Goal: Task Accomplishment & Management: Complete application form

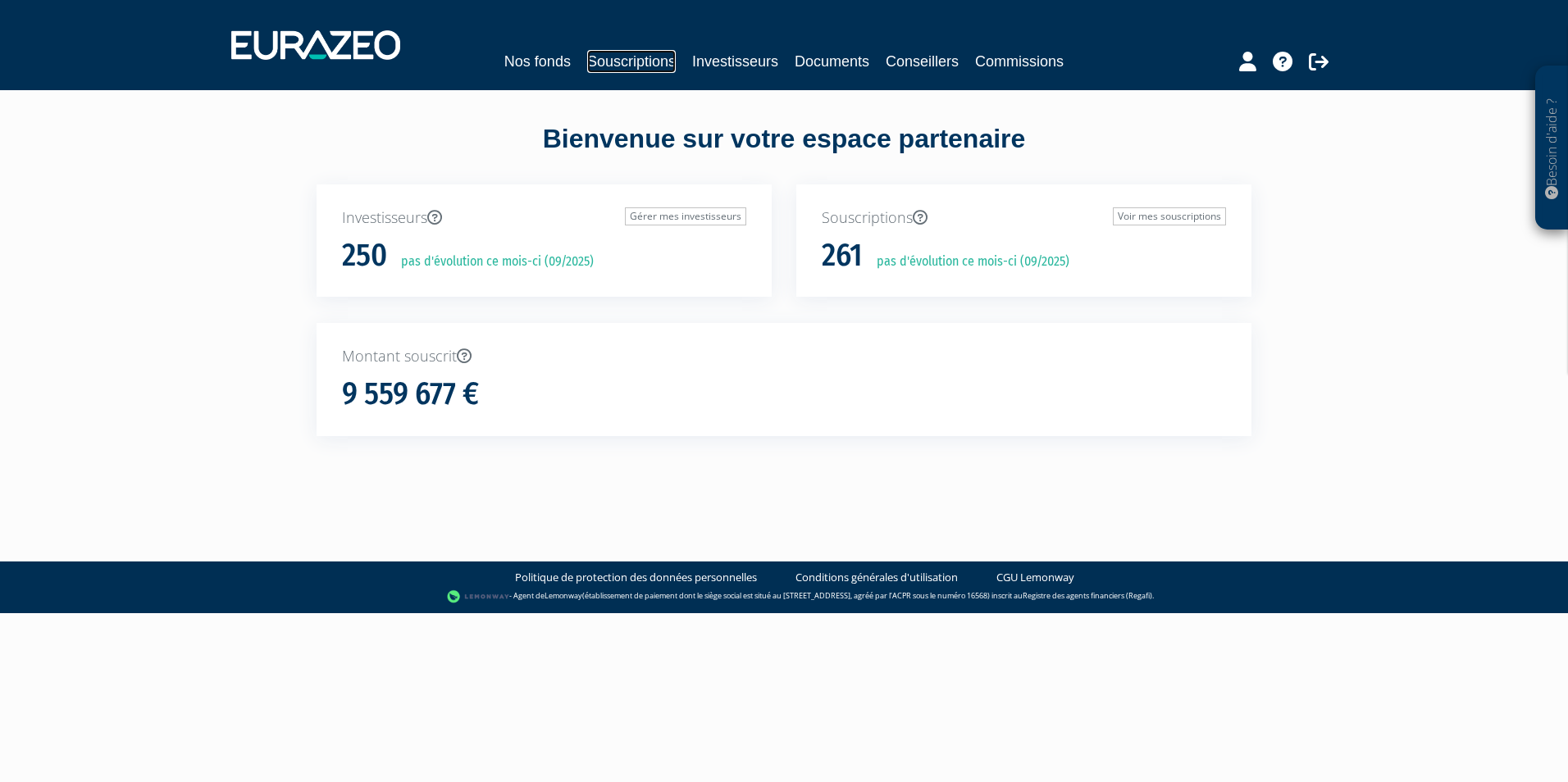
click at [662, 65] on link "Souscriptions" at bounding box center [631, 61] width 89 height 23
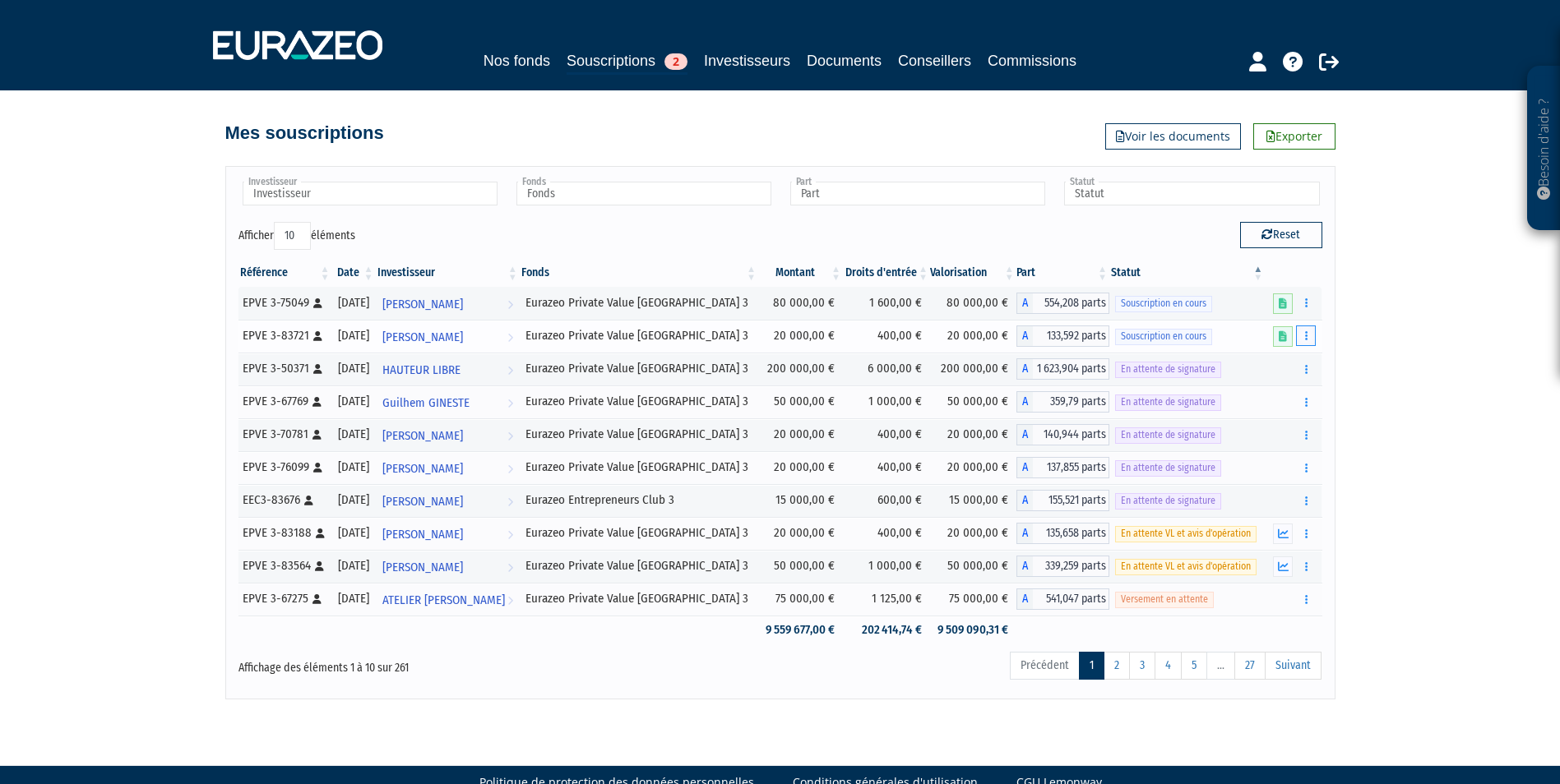
click at [1307, 336] on icon "button" at bounding box center [1306, 336] width 3 height 11
click at [1260, 392] on link "Compléter" at bounding box center [1257, 396] width 107 height 27
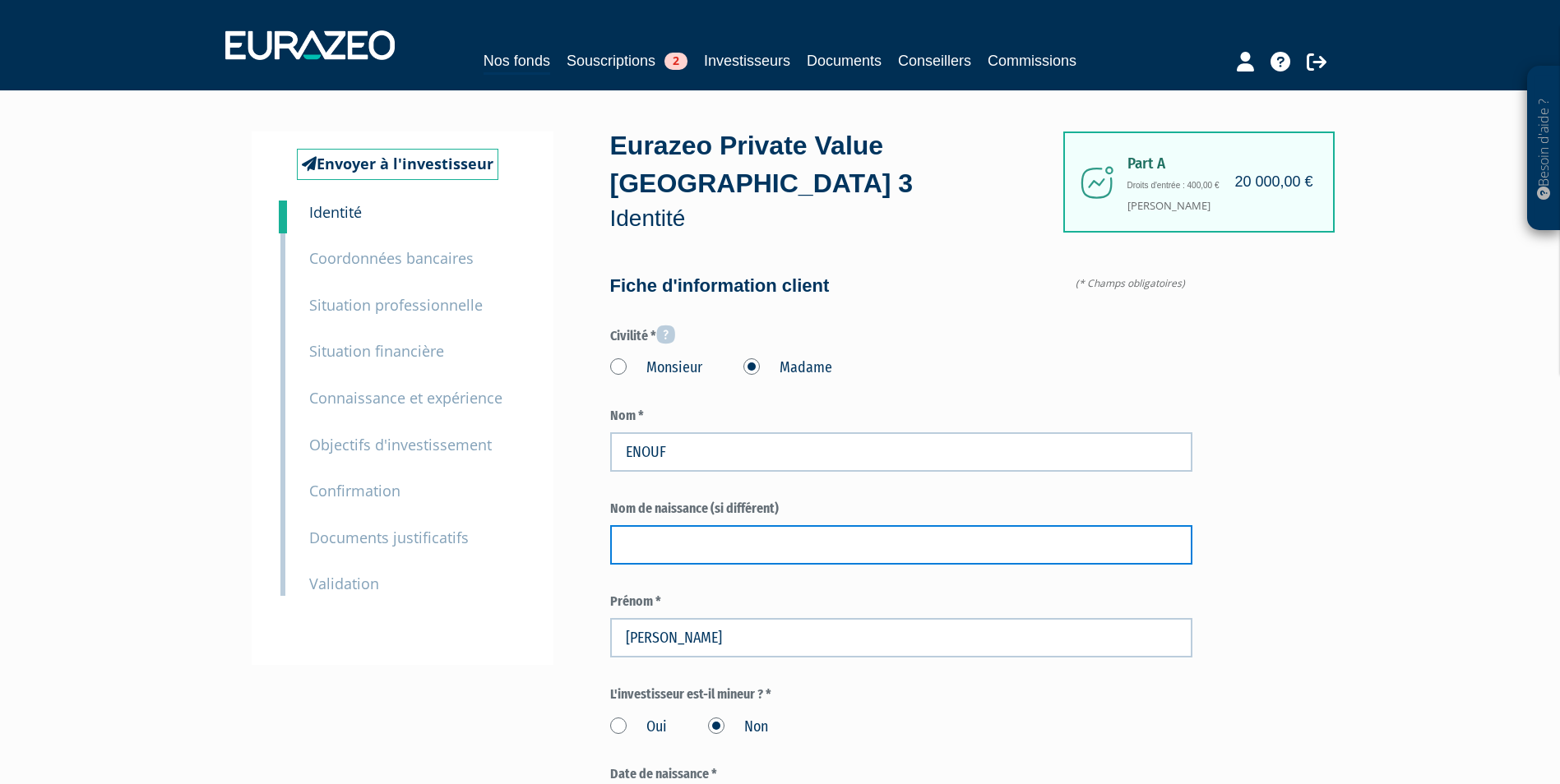
click at [1030, 525] on input "text" at bounding box center [900, 545] width 582 height 40
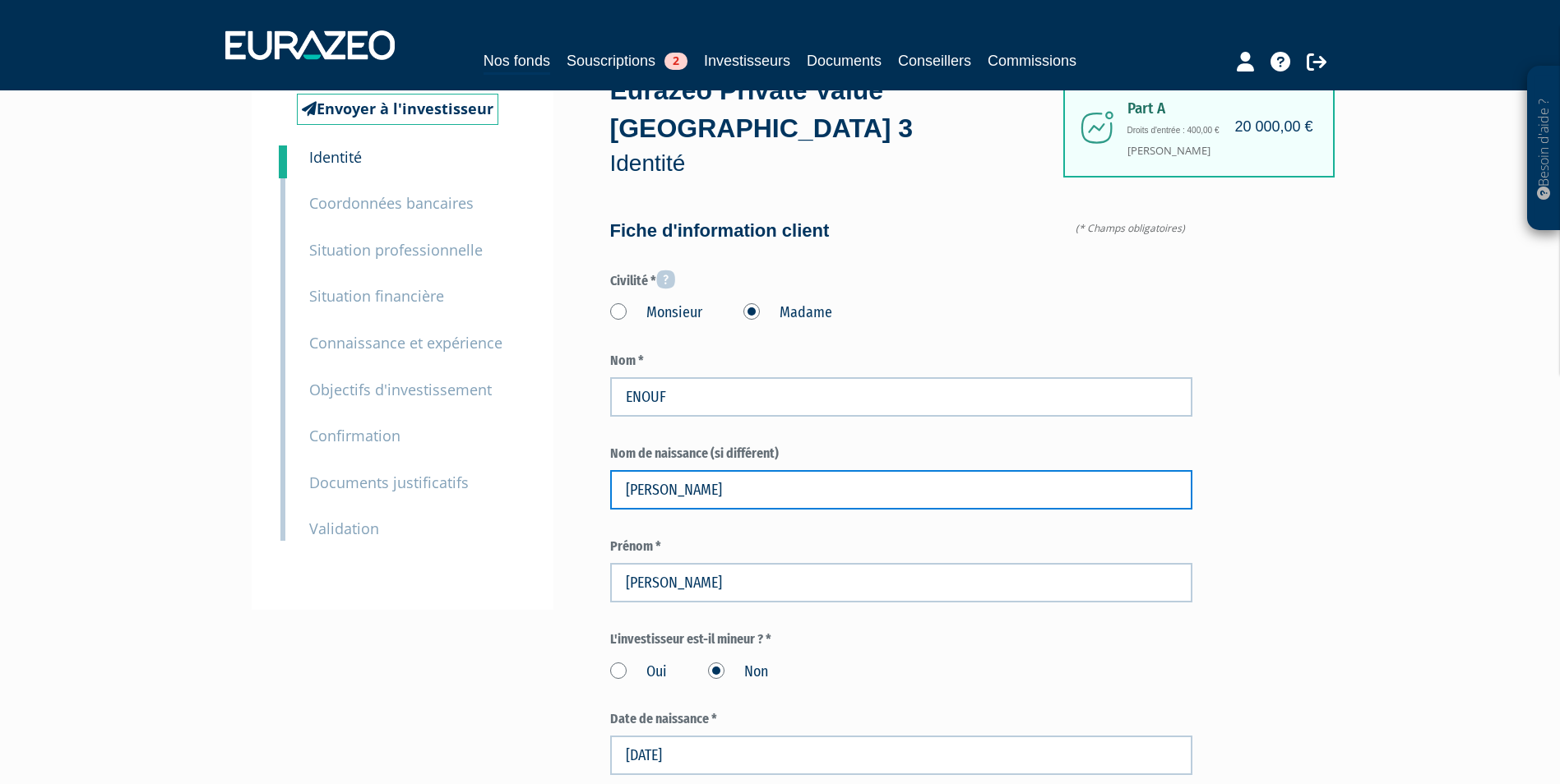
scroll to position [83, 0]
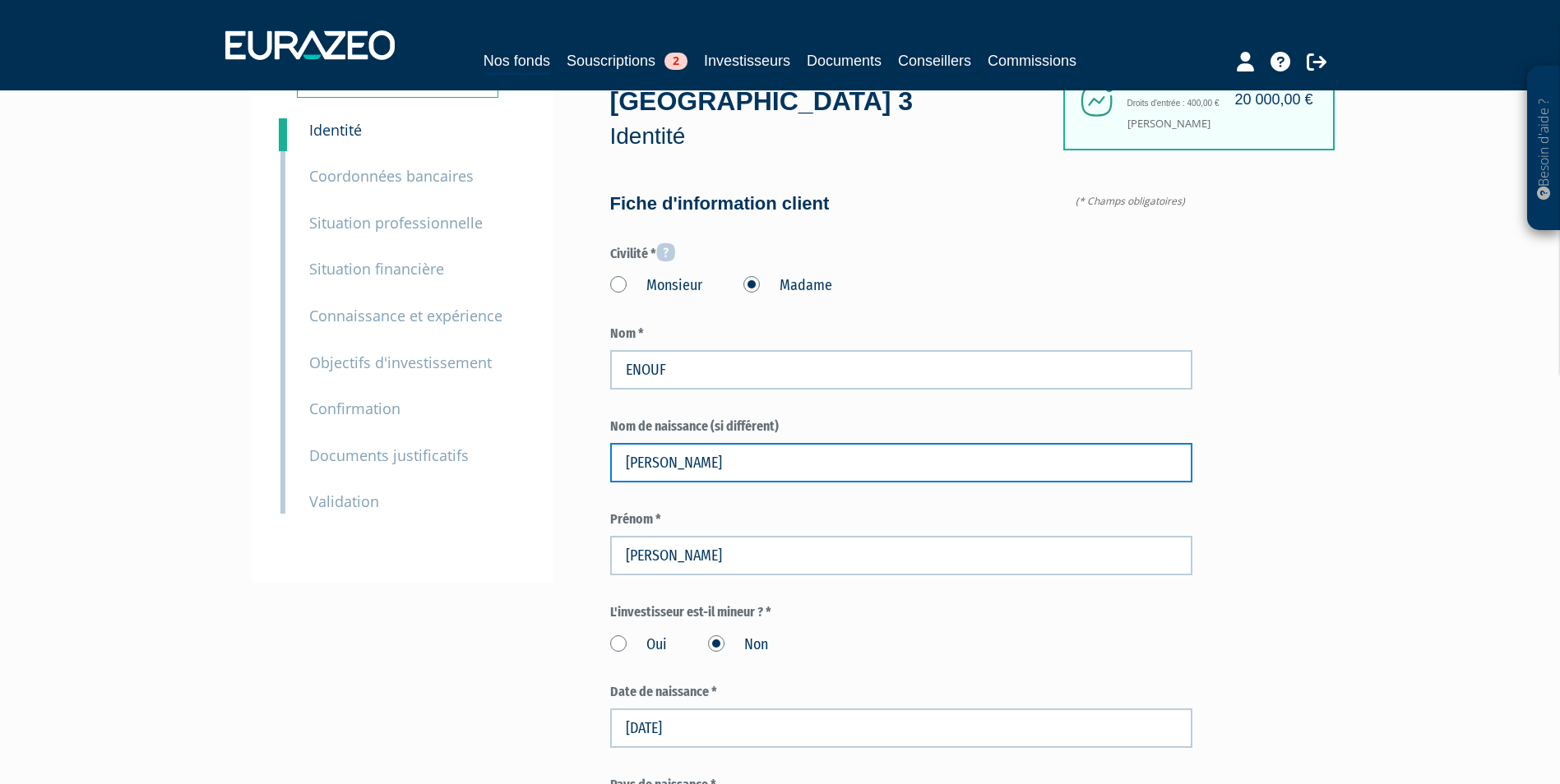
type input "WALCZAK"
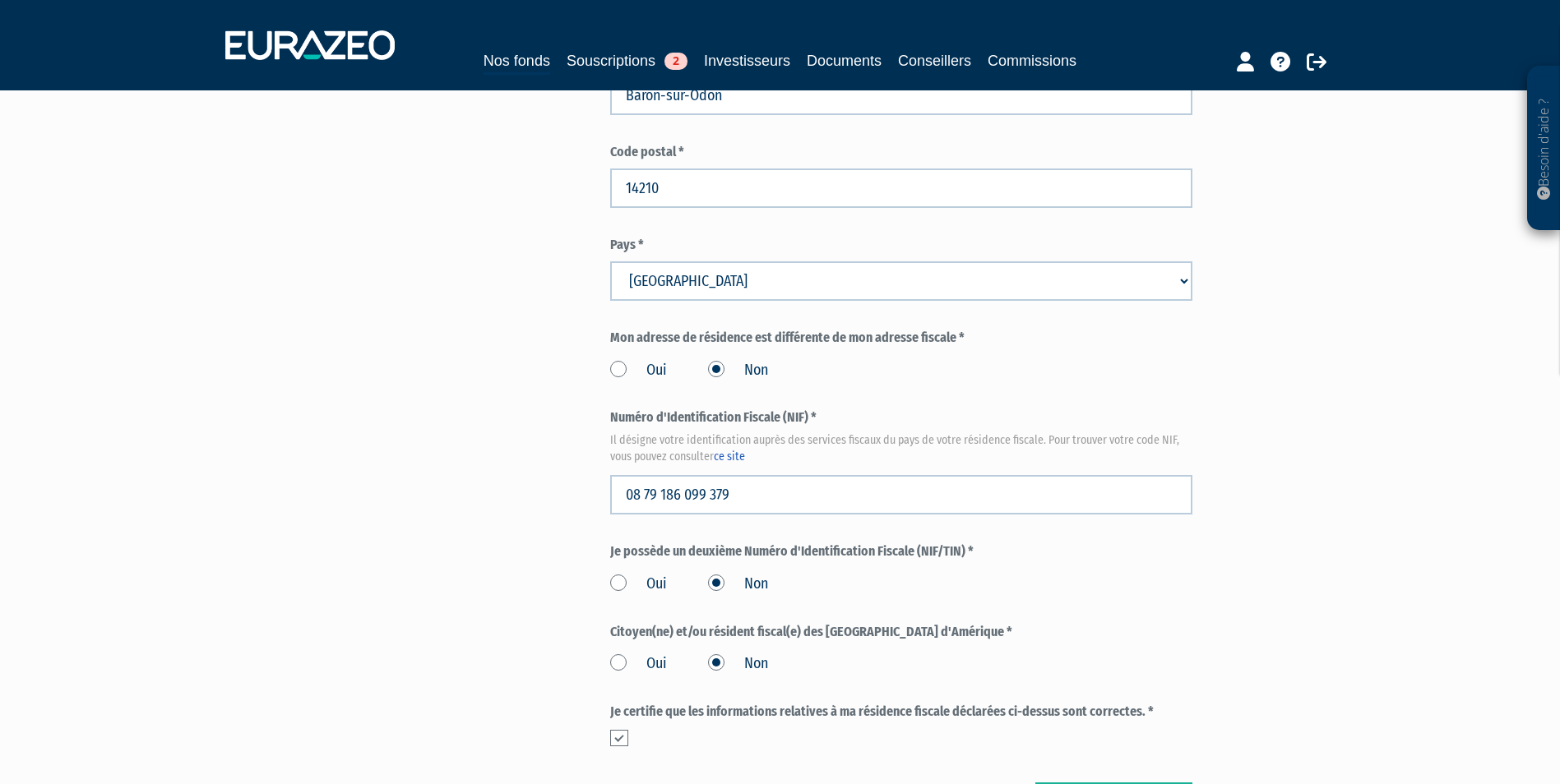
scroll to position [1727, 0]
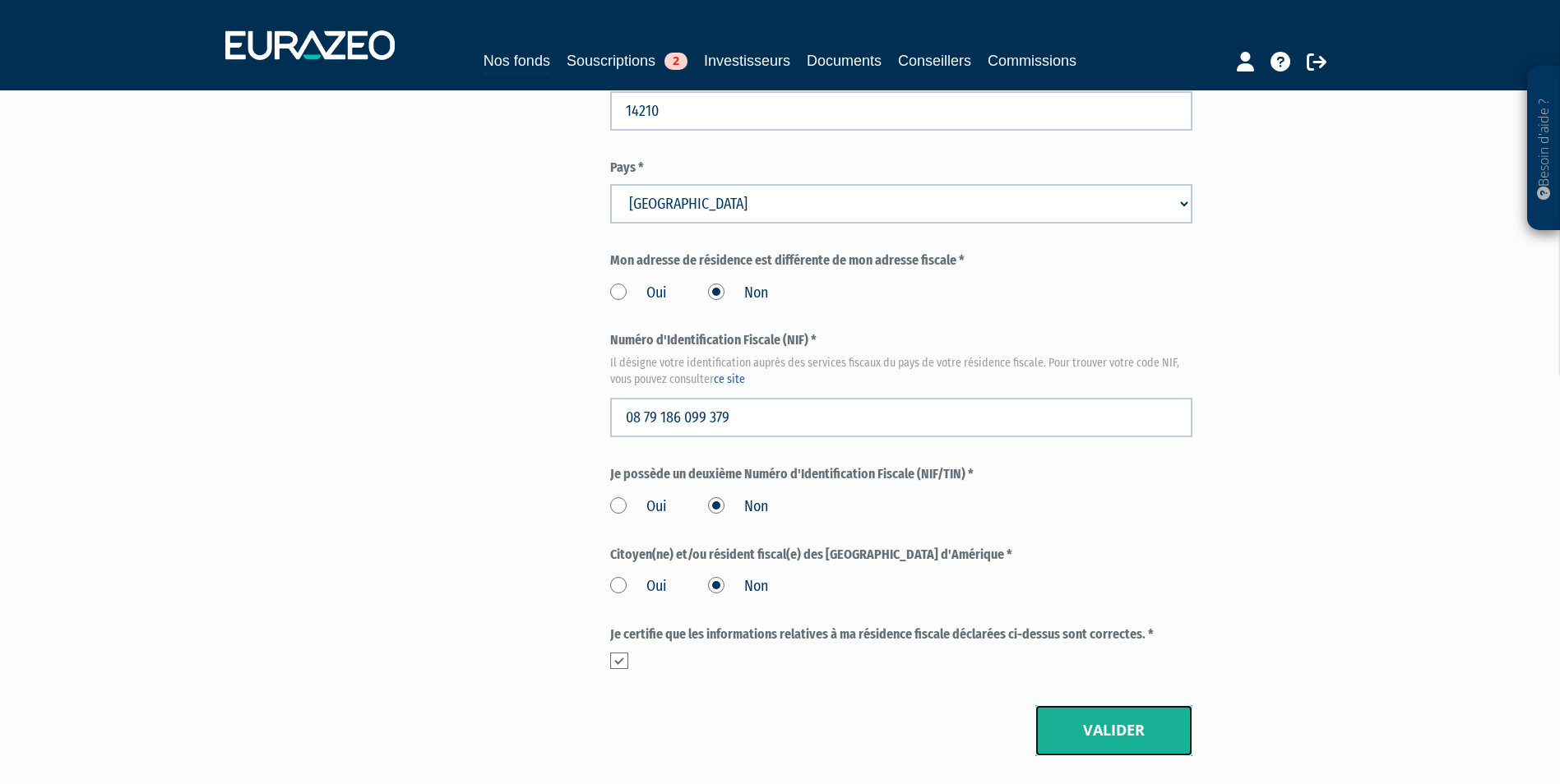
click at [1074, 705] on button "Valider" at bounding box center [1114, 730] width 157 height 51
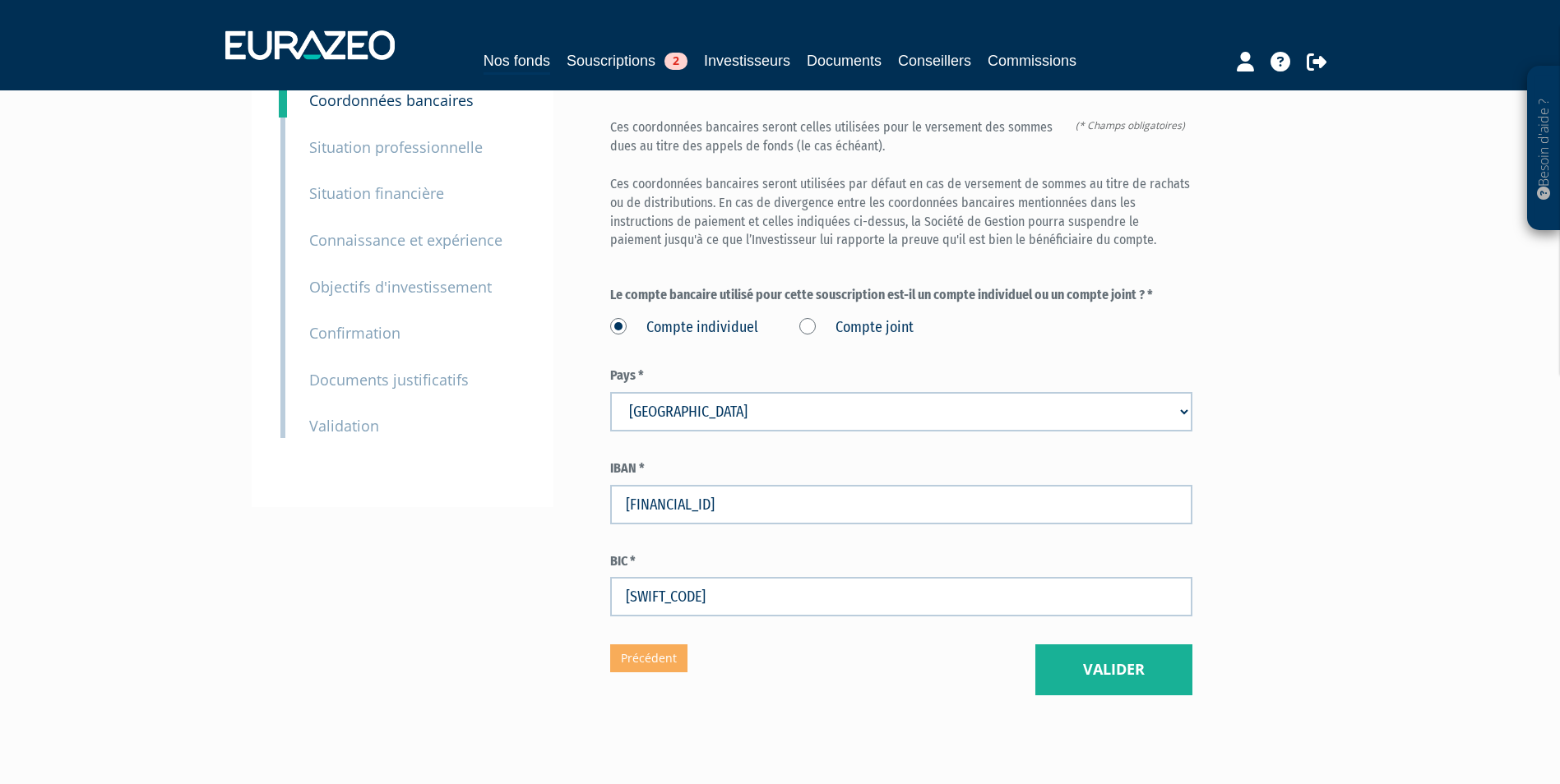
scroll to position [164, 0]
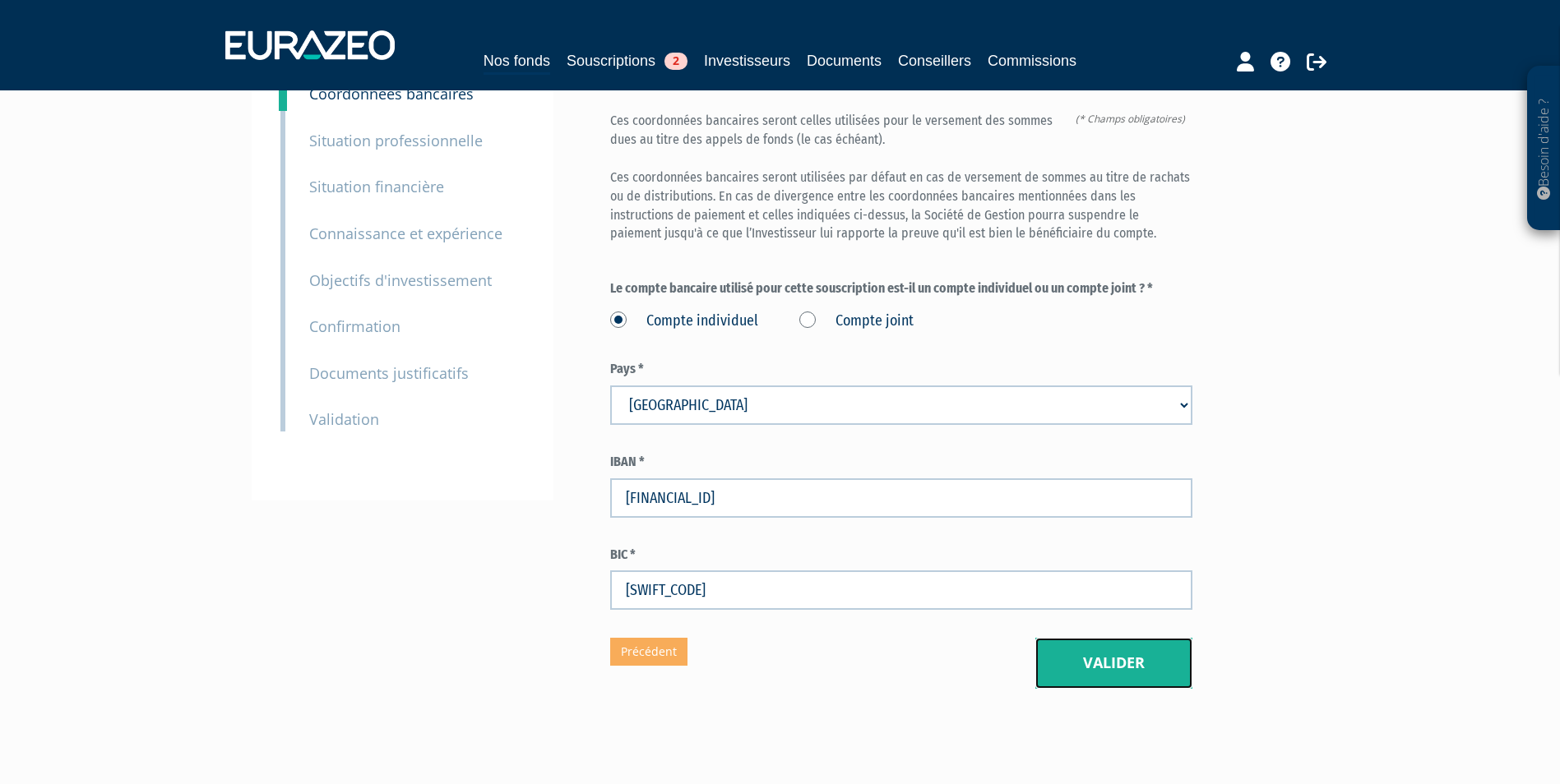
click at [1104, 638] on button "Valider" at bounding box center [1114, 663] width 157 height 51
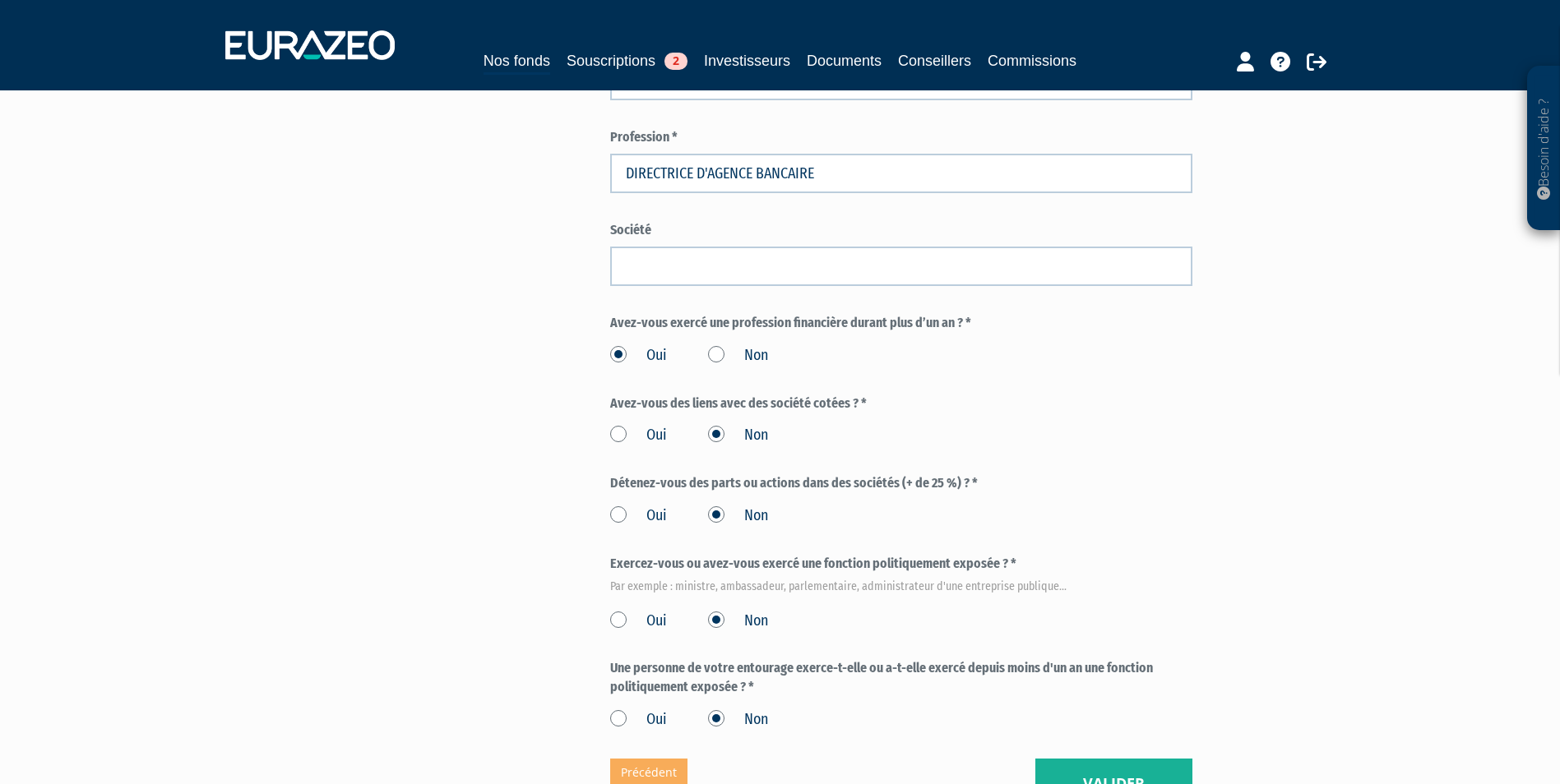
scroll to position [653, 0]
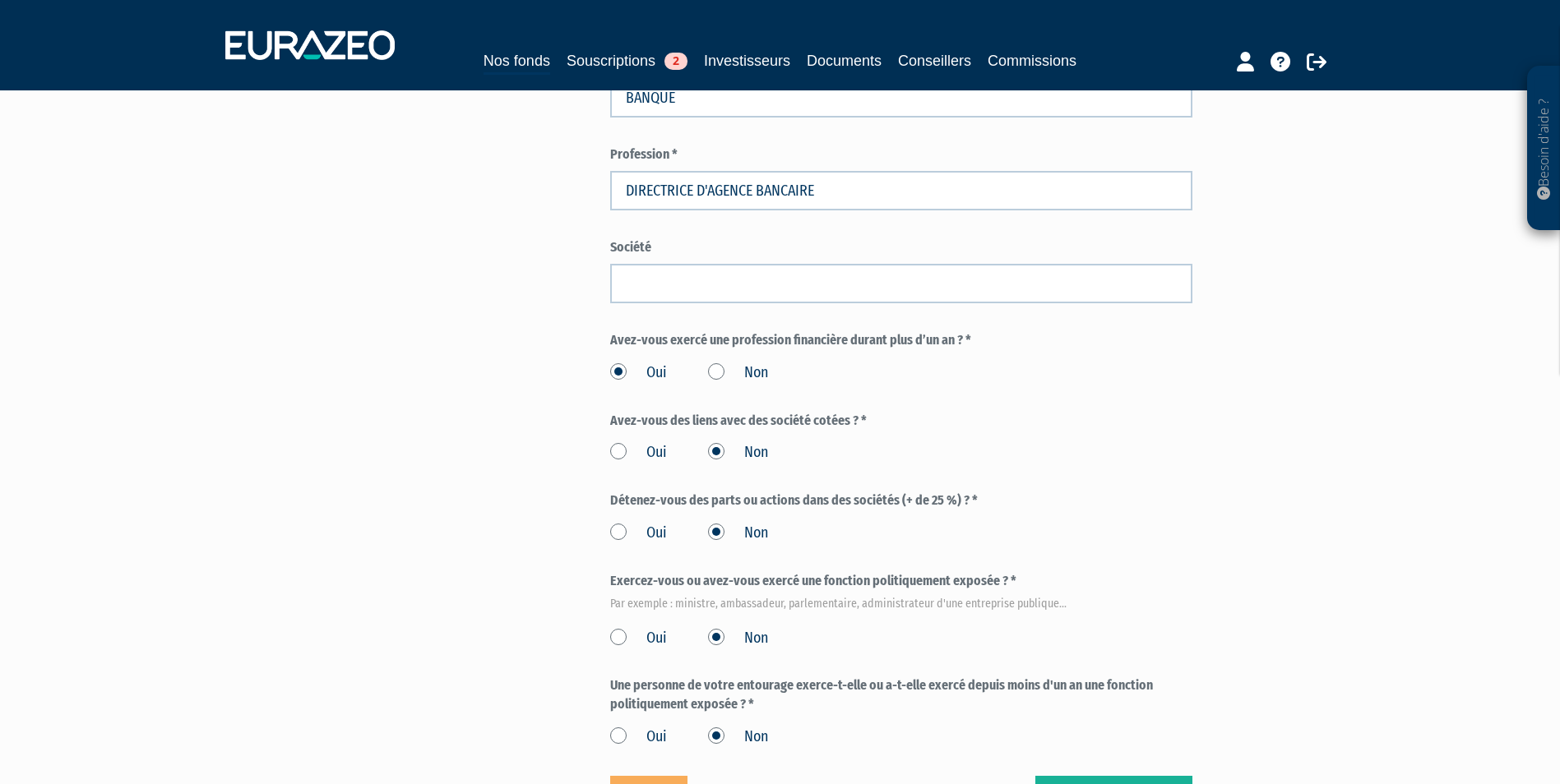
click at [1078, 733] on div "Eurazeo Private Value [GEOGRAPHIC_DATA] 3 Situation professionnelle (* Champs o…" at bounding box center [900, 152] width 582 height 1347
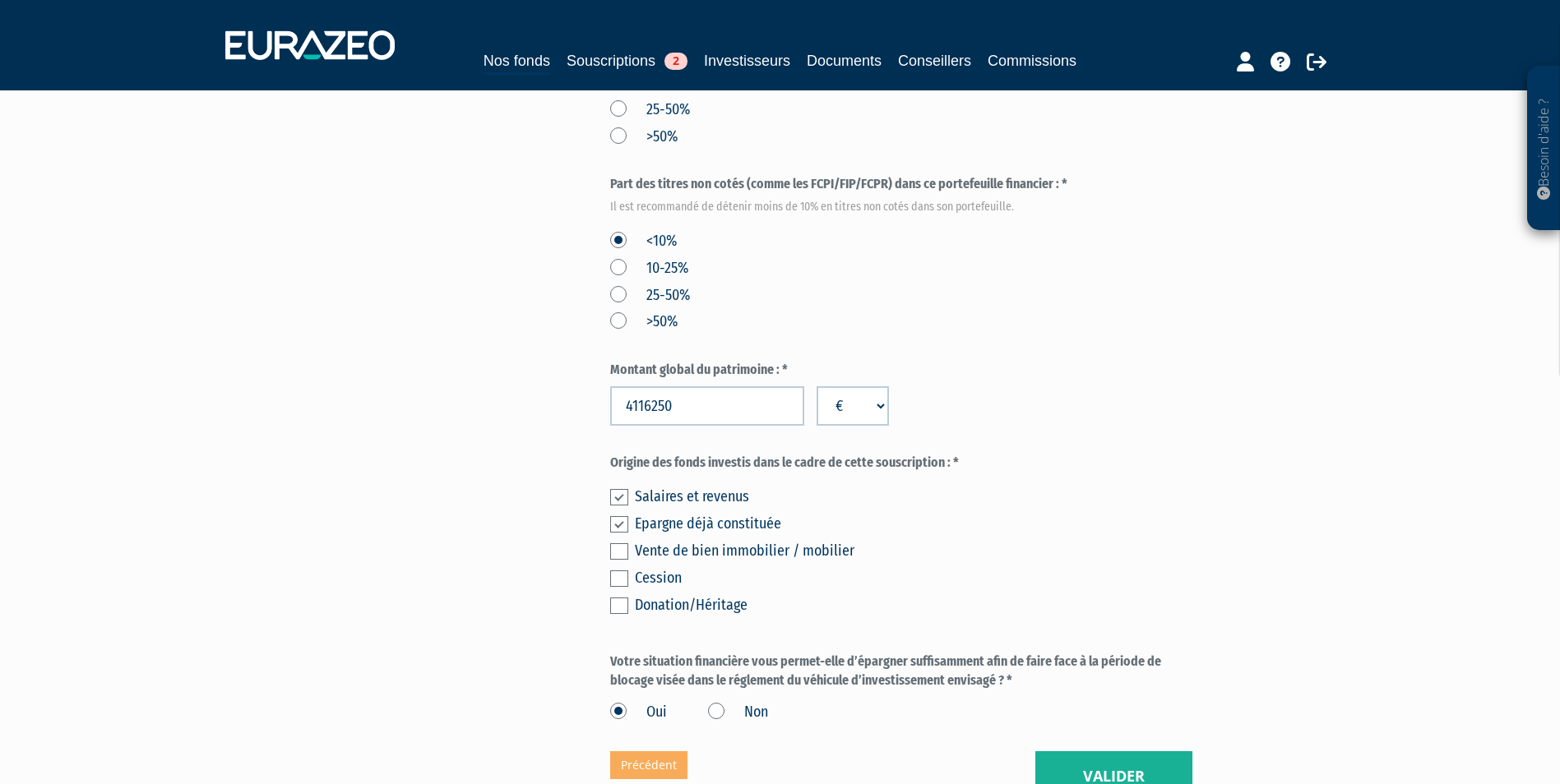
scroll to position [1069, 0]
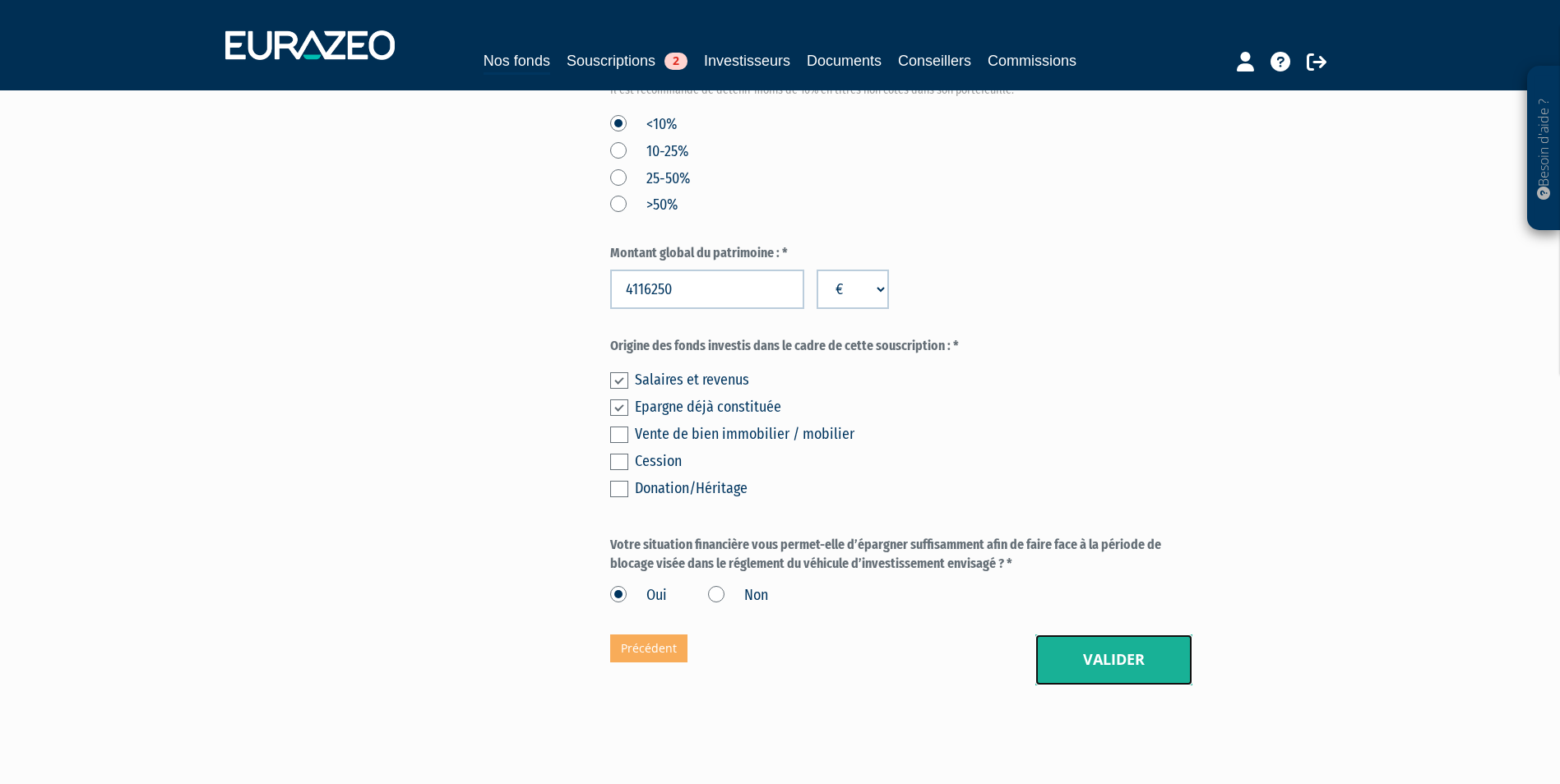
click at [1135, 635] on button "Valider" at bounding box center [1114, 660] width 157 height 51
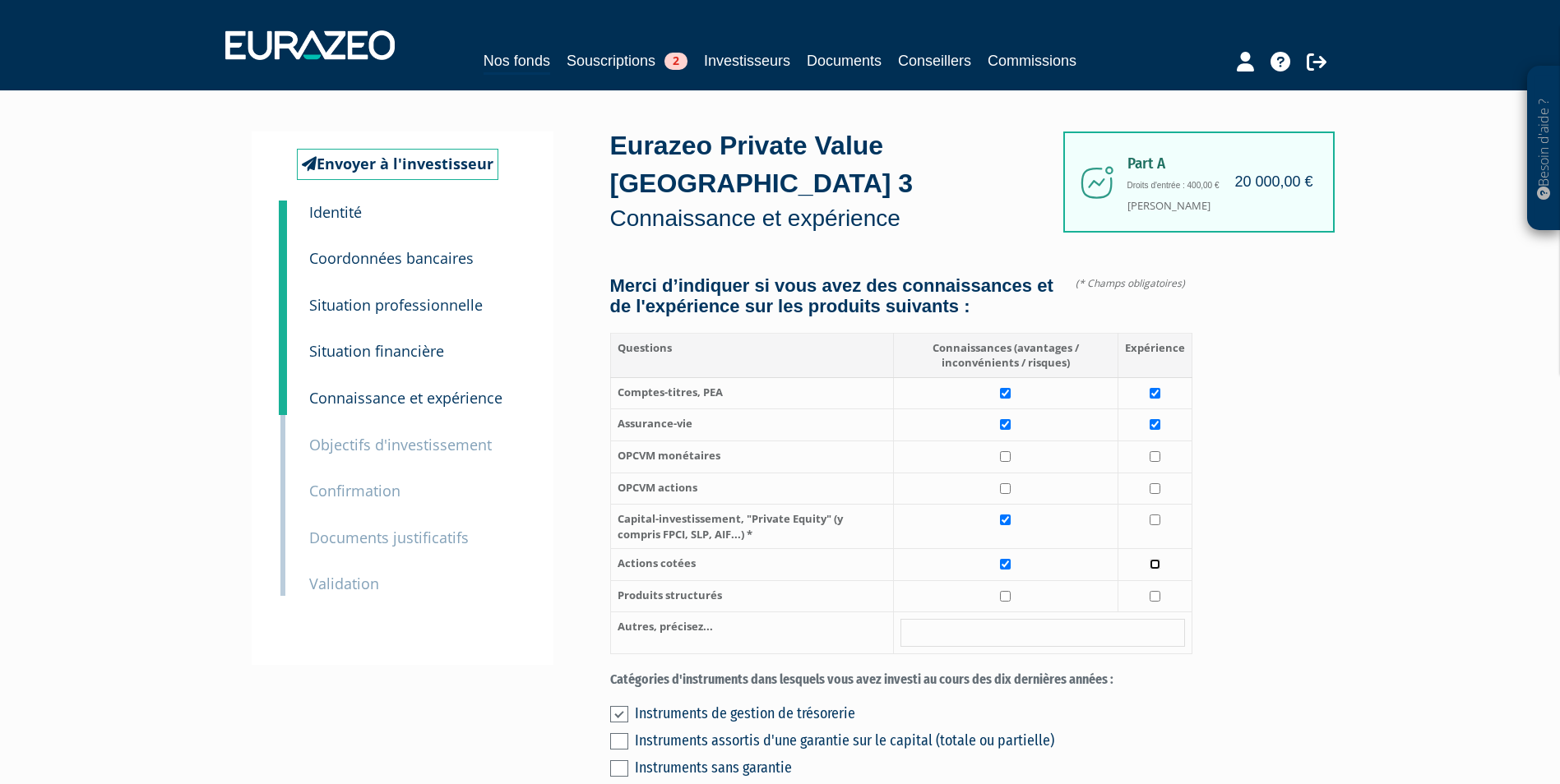
click at [1157, 559] on input "checkbox" at bounding box center [1155, 565] width 11 height 11
checkbox input "false"
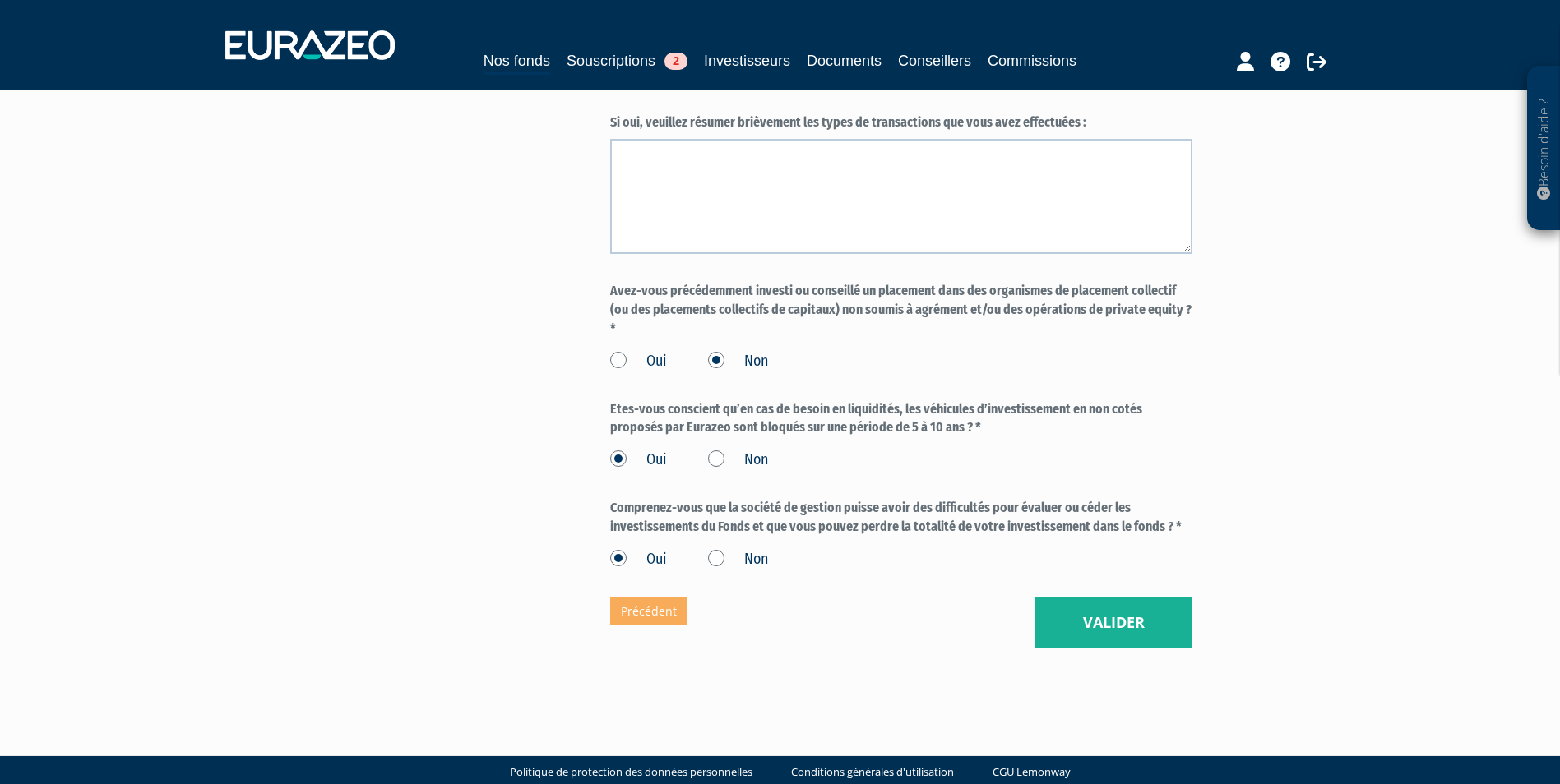
scroll to position [1316, 0]
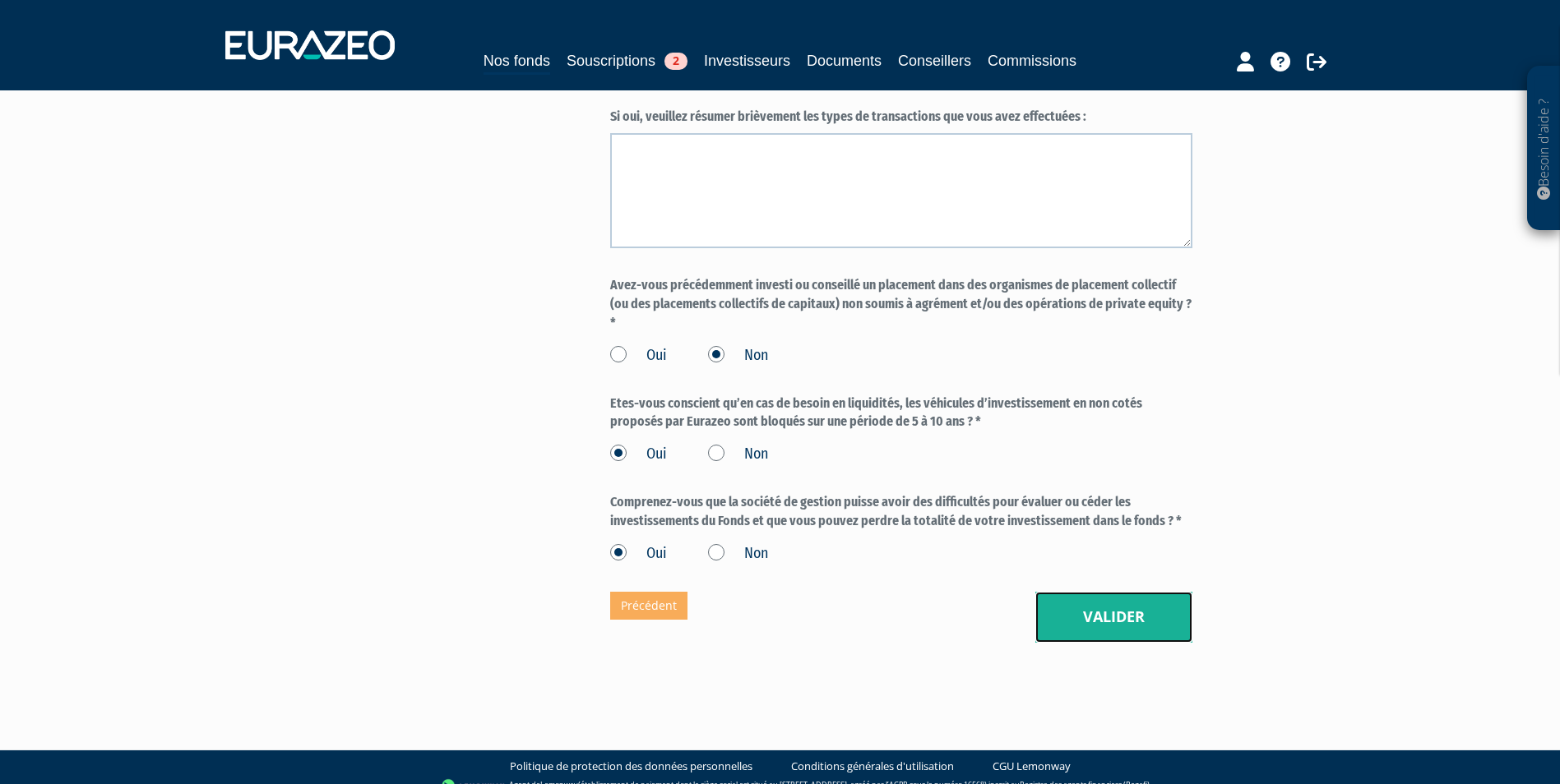
click at [1123, 592] on button "Valider" at bounding box center [1114, 617] width 157 height 51
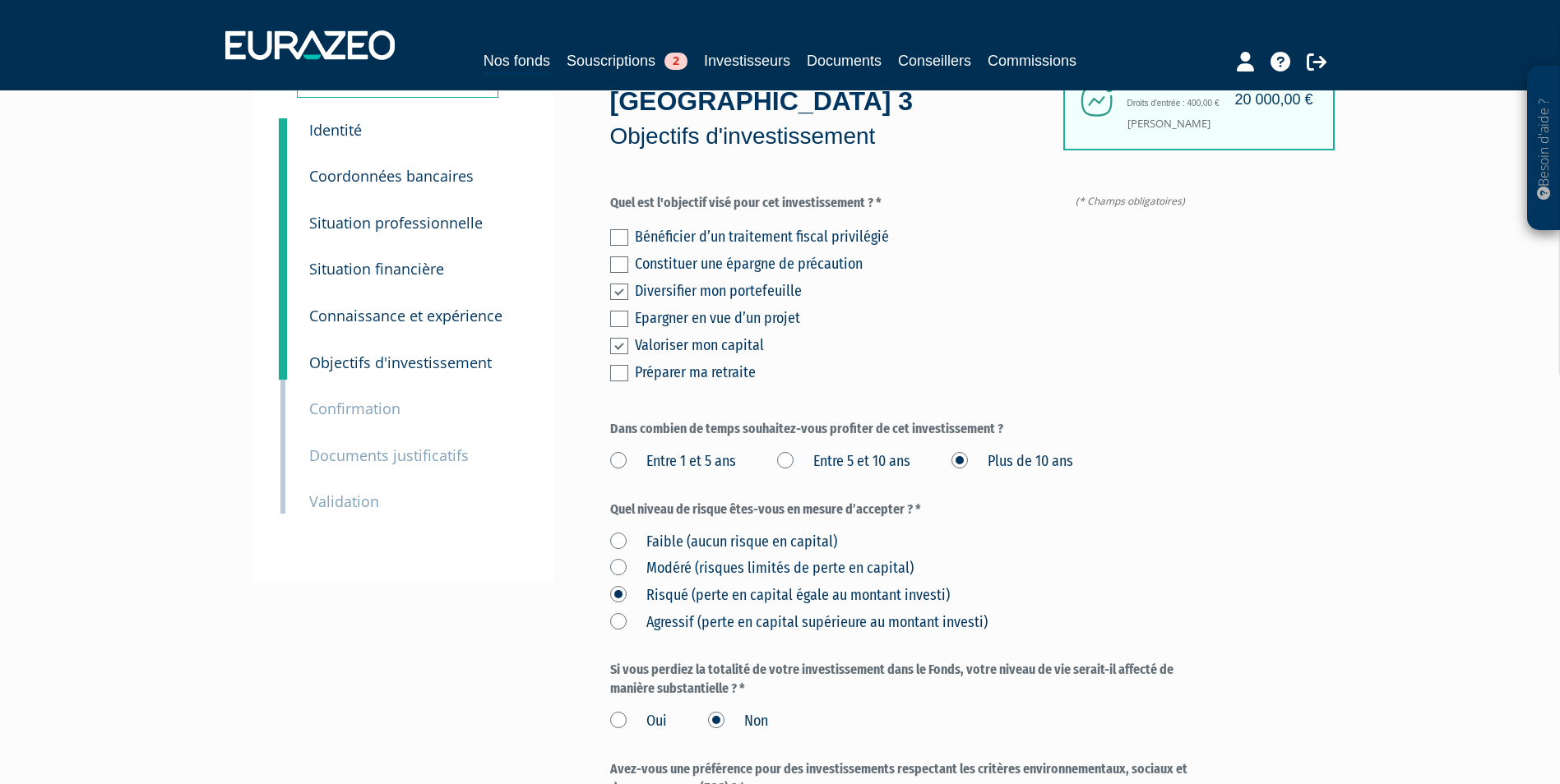
scroll to position [164, 0]
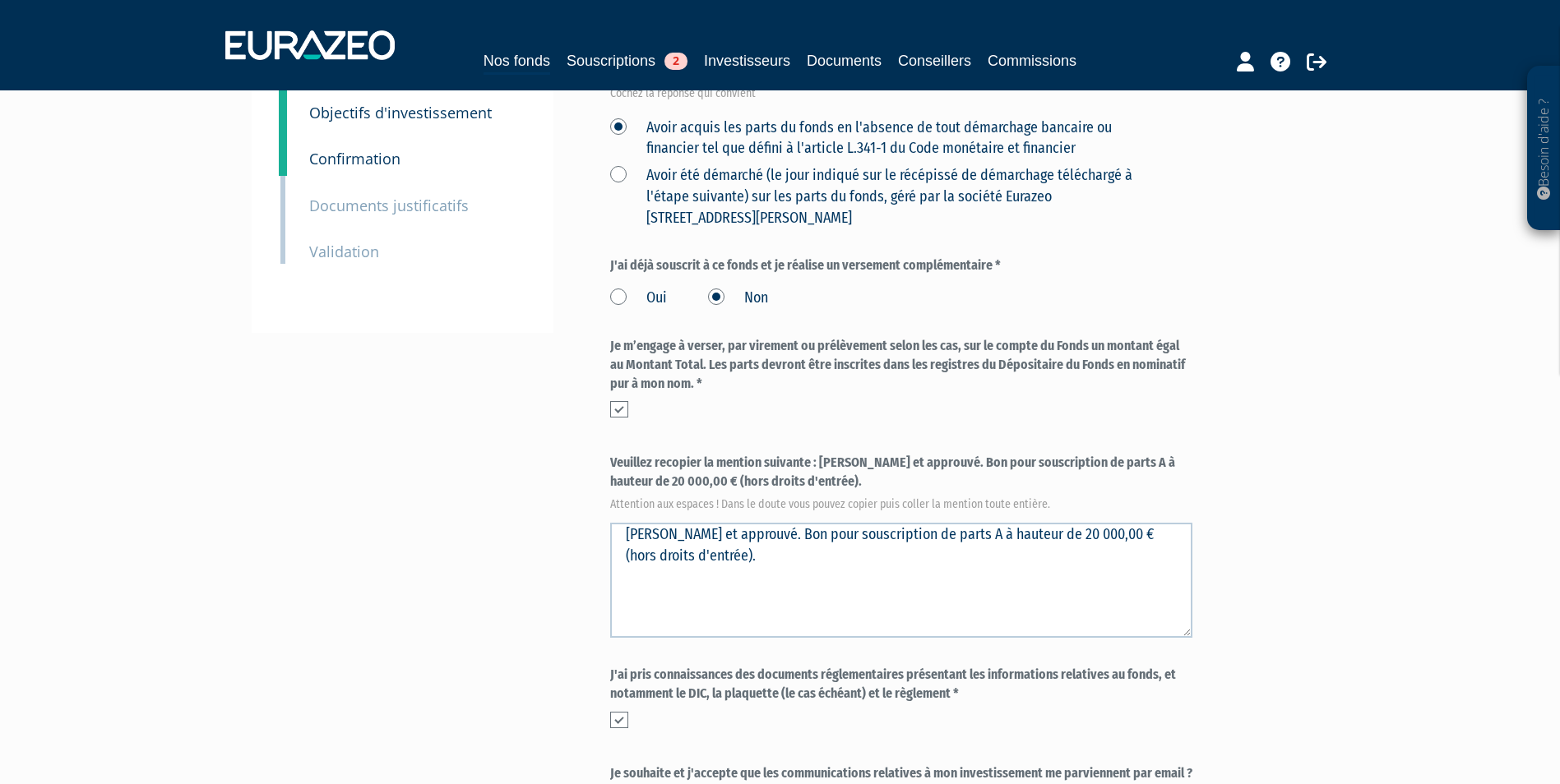
scroll to position [494, 0]
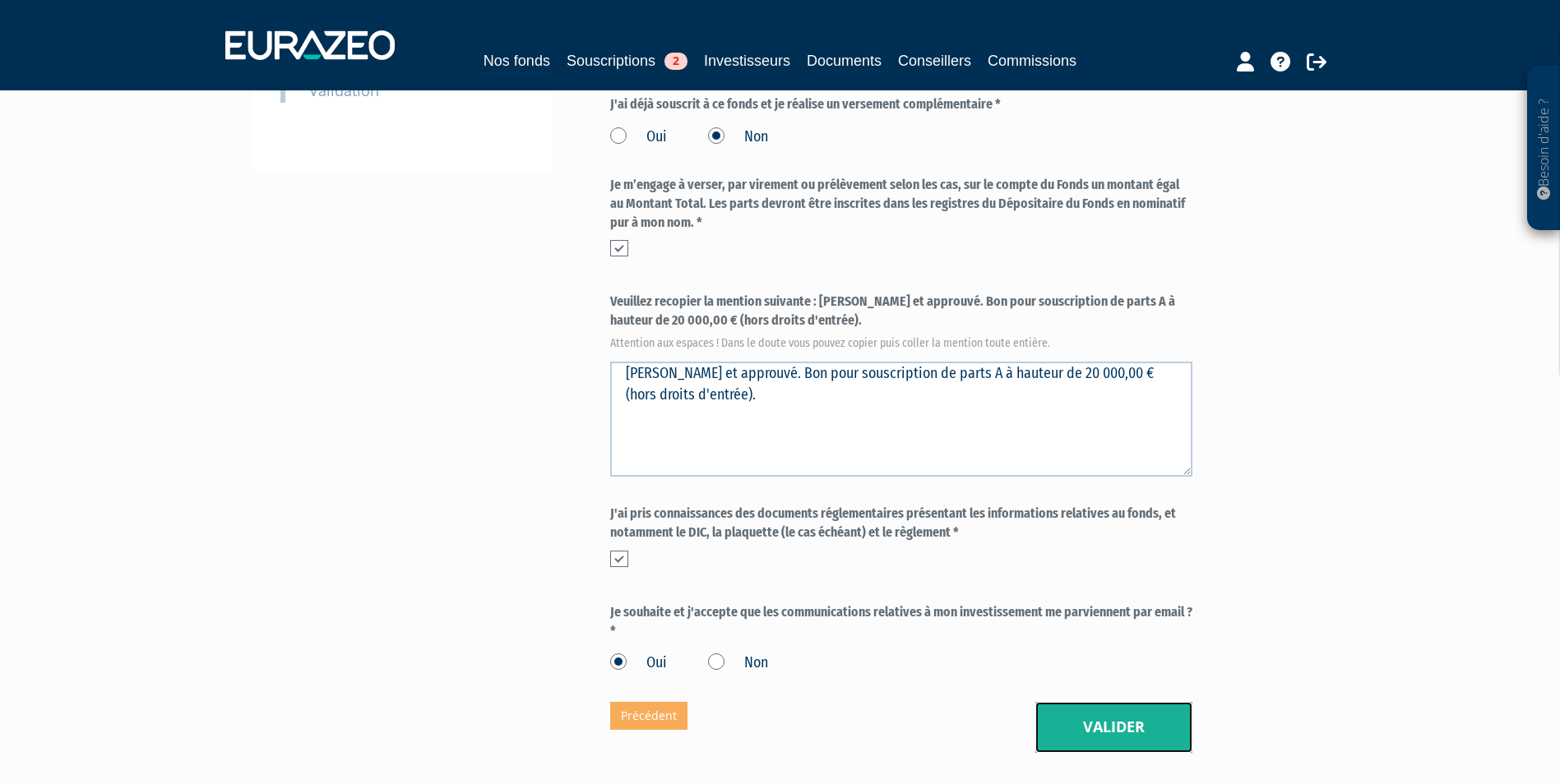
click at [1095, 702] on button "Valider" at bounding box center [1114, 727] width 157 height 51
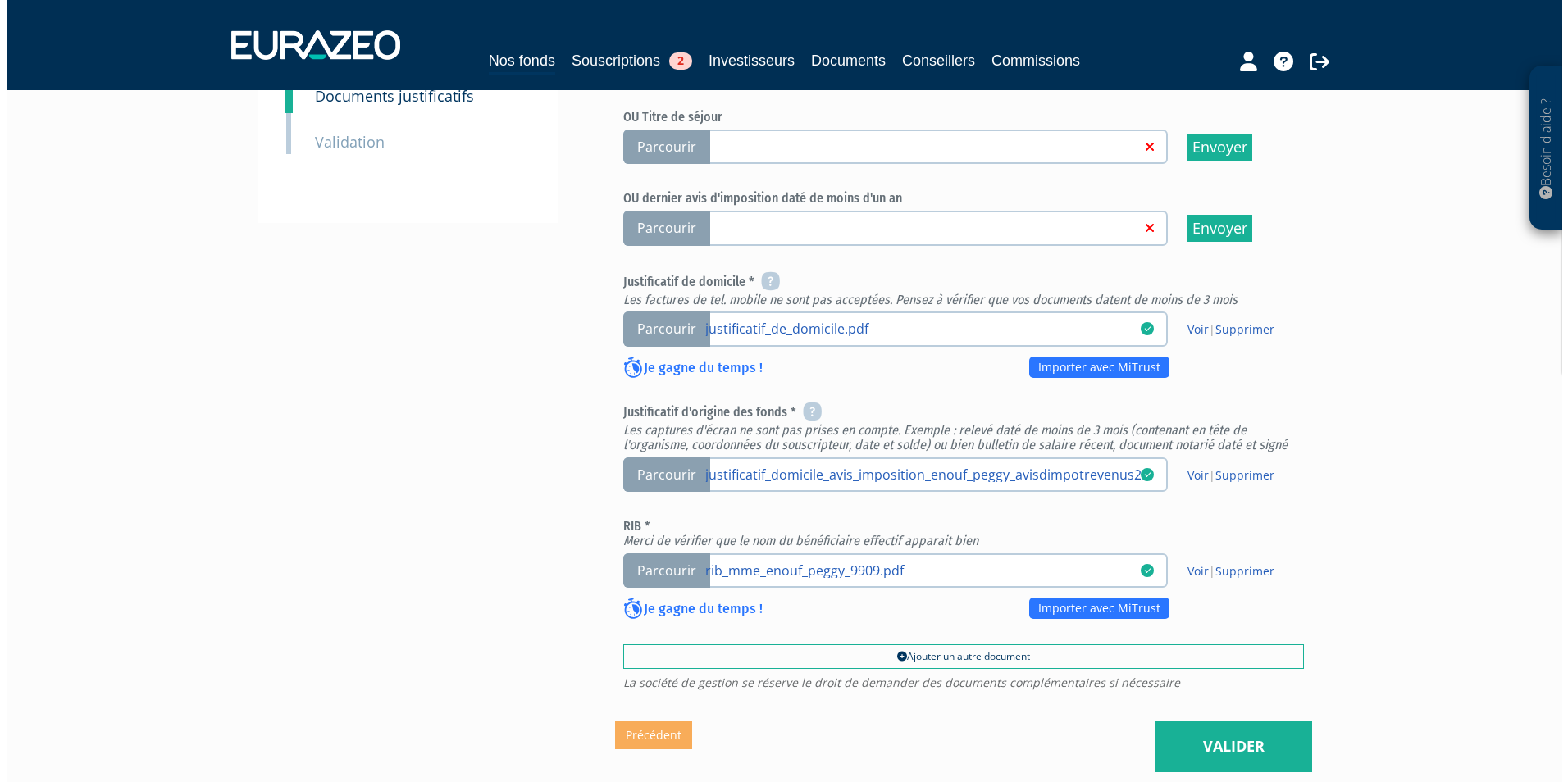
scroll to position [492, 0]
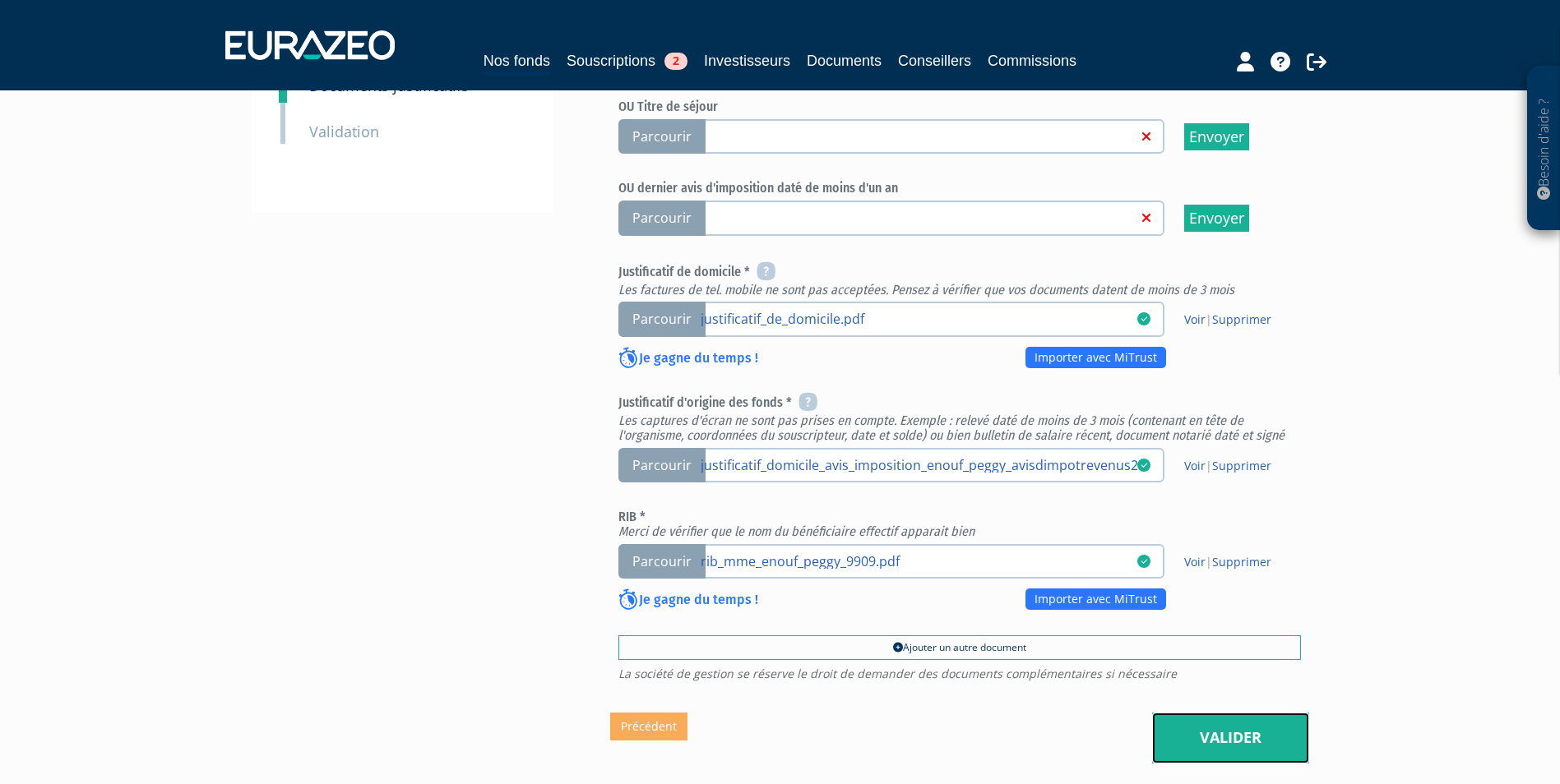
click at [1231, 713] on link "Valider" at bounding box center [1230, 738] width 157 height 51
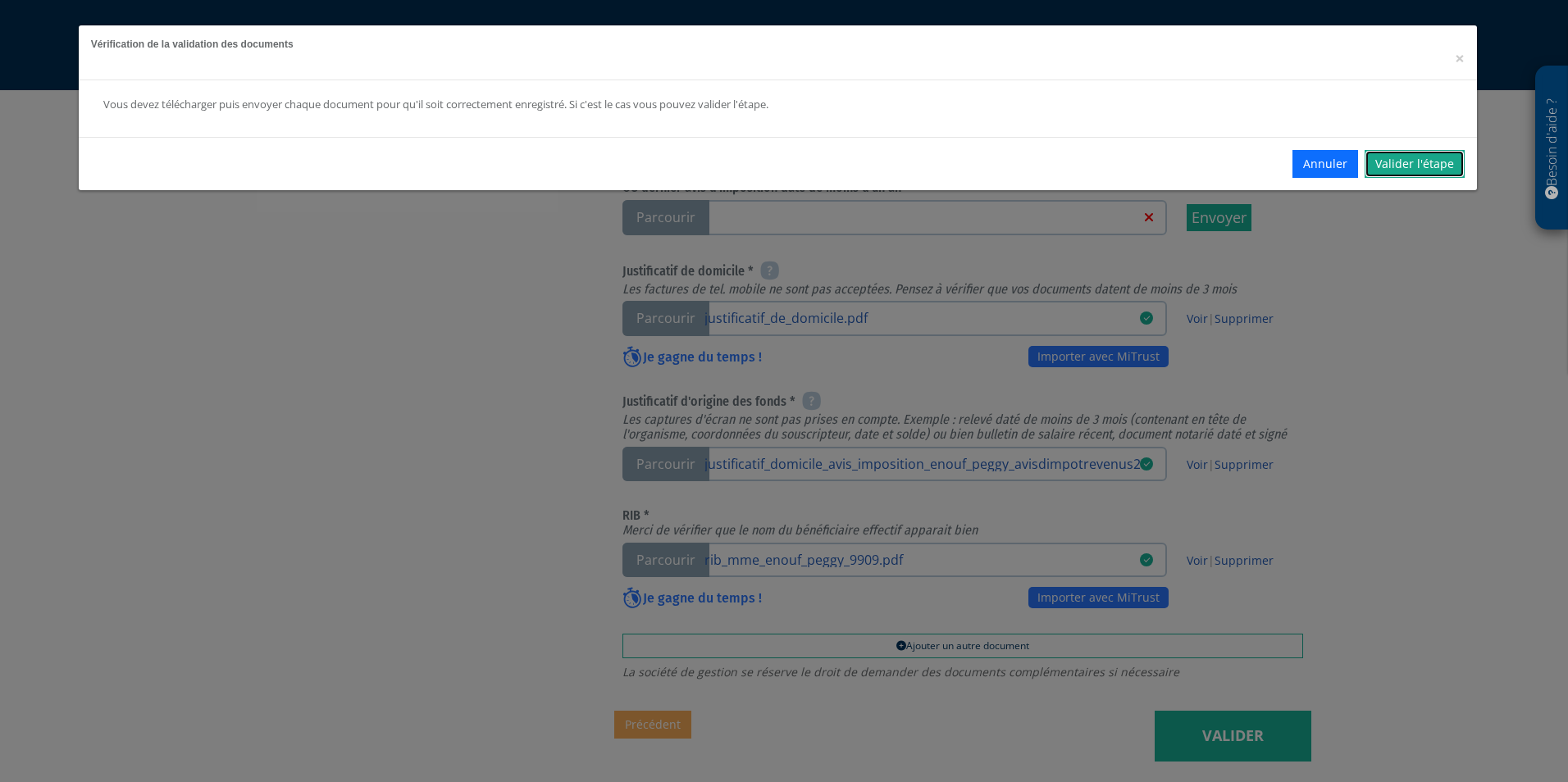
click at [1443, 173] on link "Valider l'étape" at bounding box center [1414, 164] width 100 height 28
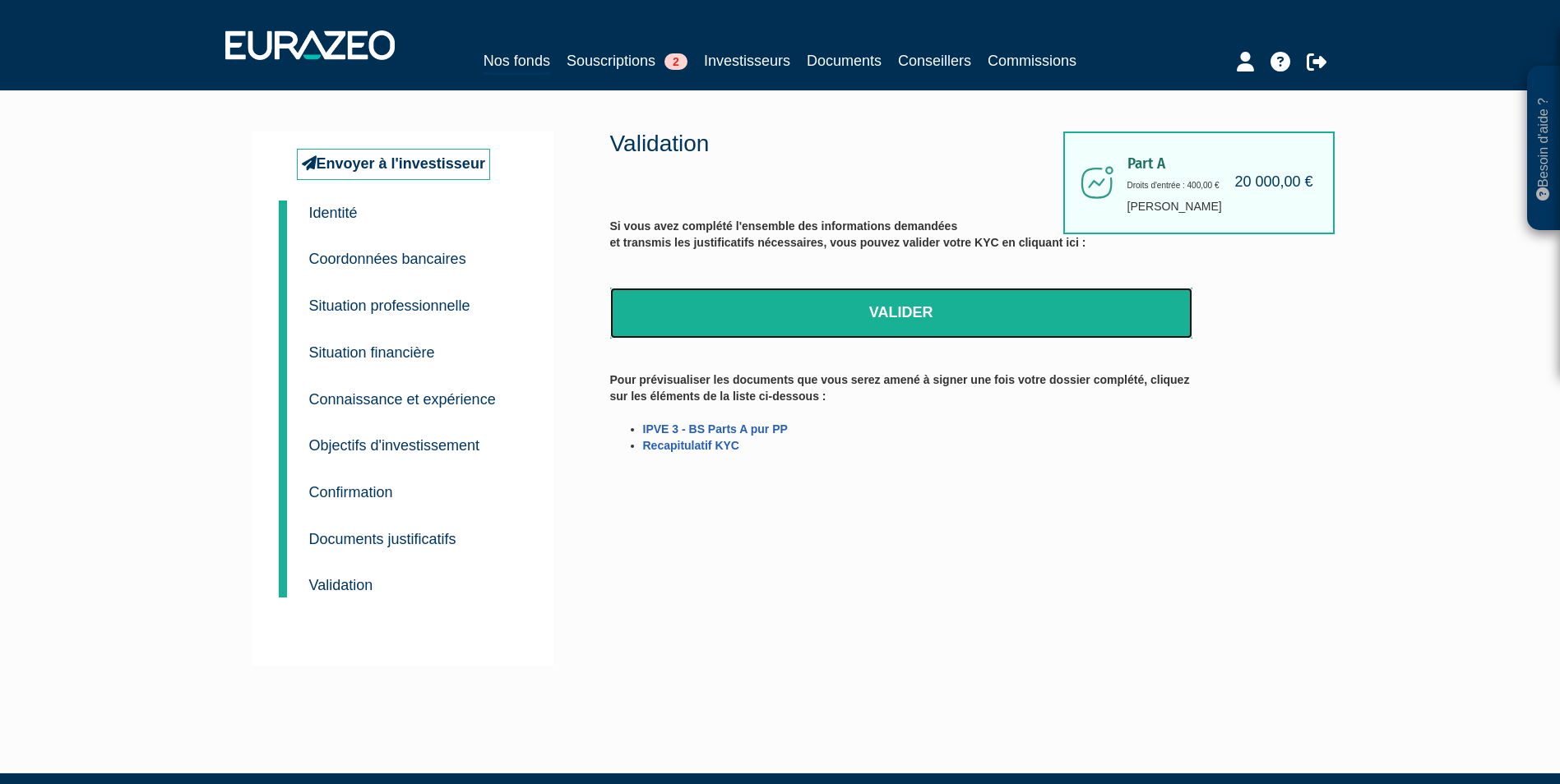
click at [913, 328] on link "Valider" at bounding box center [900, 313] width 582 height 51
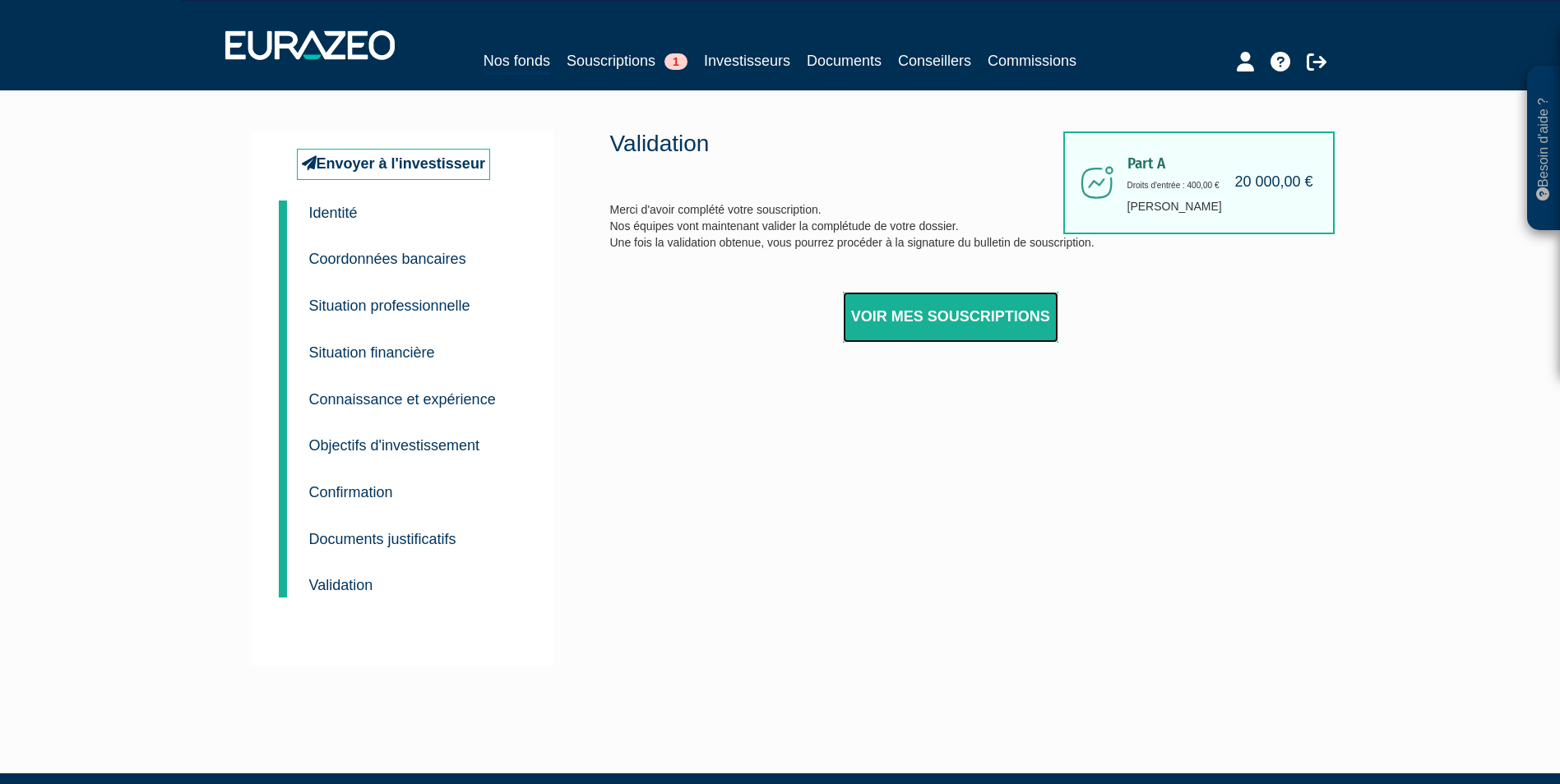
click at [957, 315] on link "Voir mes souscriptions" at bounding box center [950, 317] width 215 height 51
